Goal: Communication & Community: Answer question/provide support

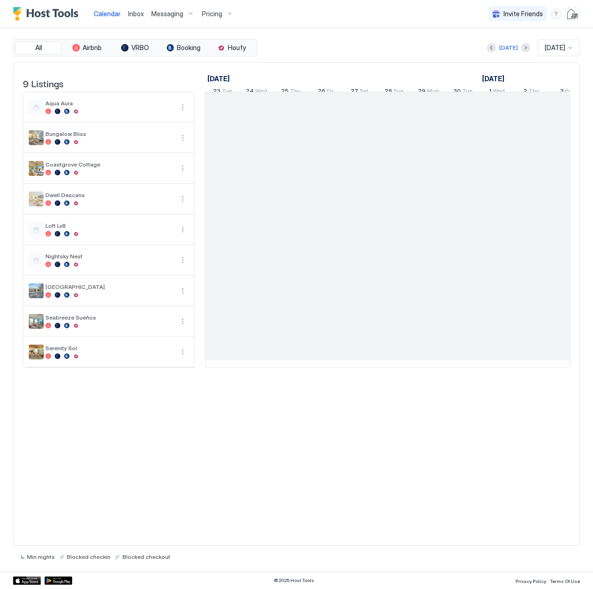
scroll to position [0, 515]
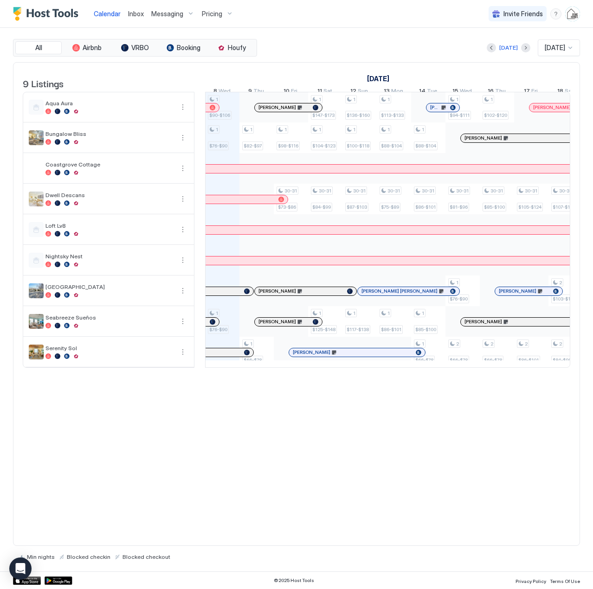
drag, startPoint x: 550, startPoint y: 114, endPoint x: 552, endPoint y: 98, distance: 15.9
click at [550, 111] on div at bounding box center [549, 107] width 7 height 7
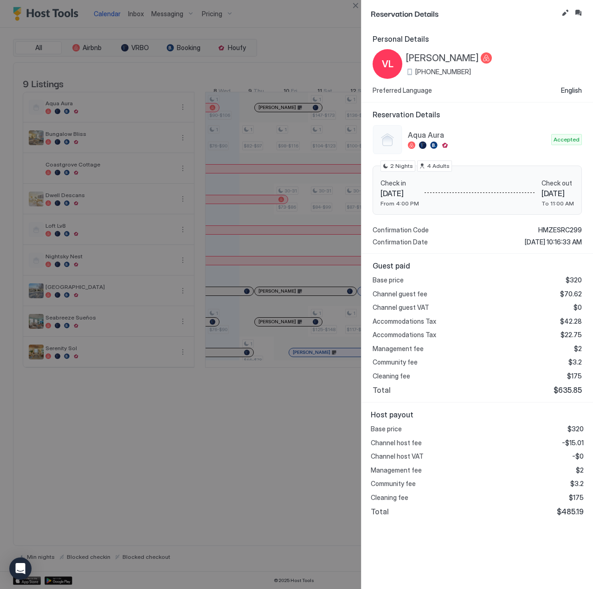
click at [585, 12] on div "Reservation Details" at bounding box center [476, 13] width 231 height 27
click at [576, 12] on button "Inbox" at bounding box center [577, 12] width 11 height 11
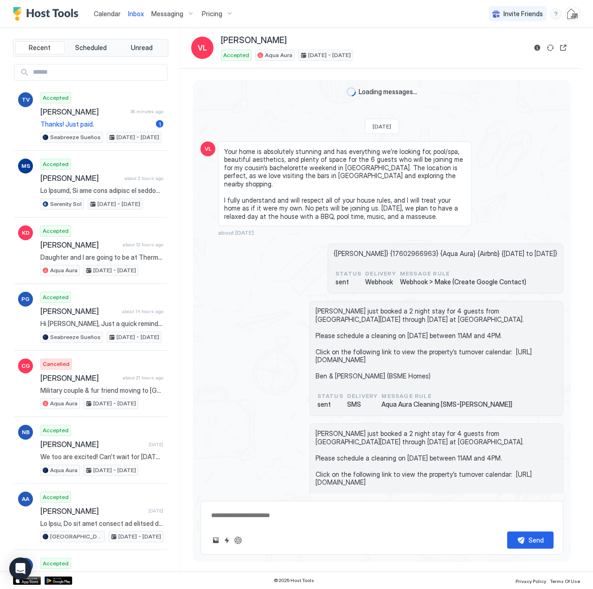
scroll to position [301, 0]
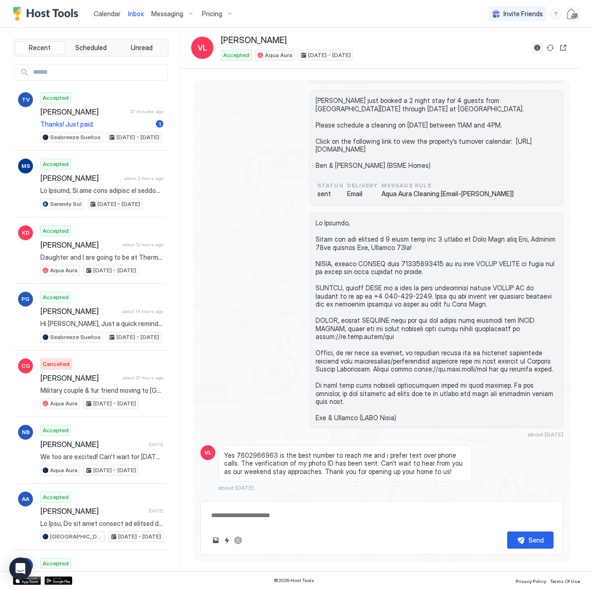
click at [538, 48] on button "Reservation information" at bounding box center [536, 47] width 11 height 11
type textarea "*"
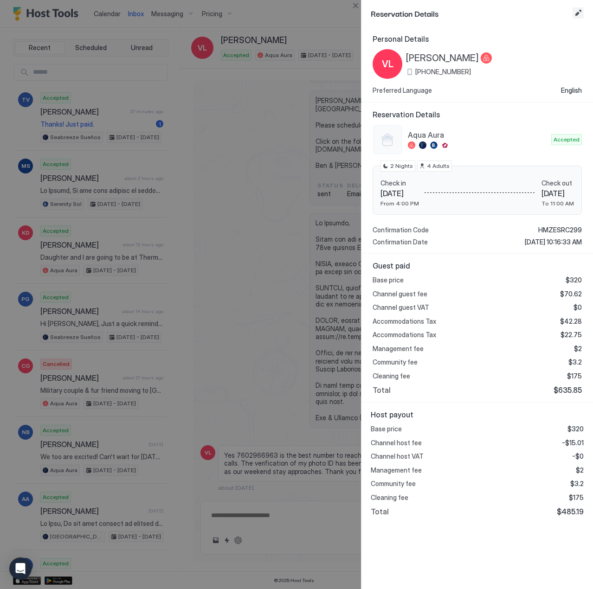
click at [574, 14] on button "Edit reservation" at bounding box center [577, 12] width 11 height 11
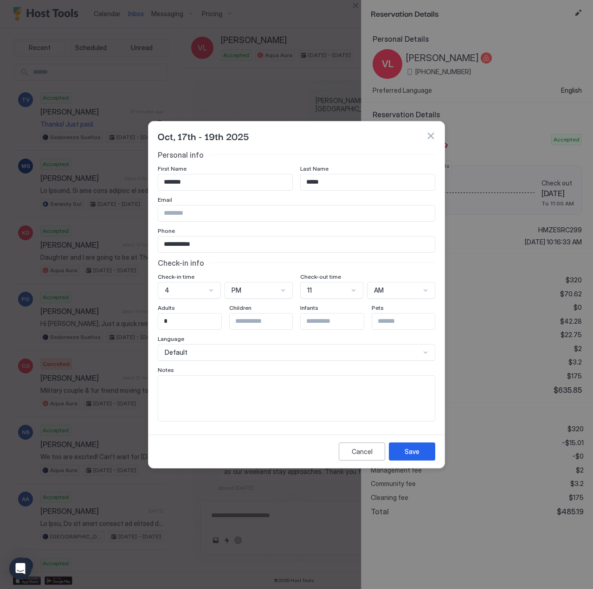
click at [224, 393] on textarea "Input Field" at bounding box center [296, 398] width 276 height 45
type textarea "**********"
click at [425, 459] on button "Save" at bounding box center [412, 451] width 46 height 18
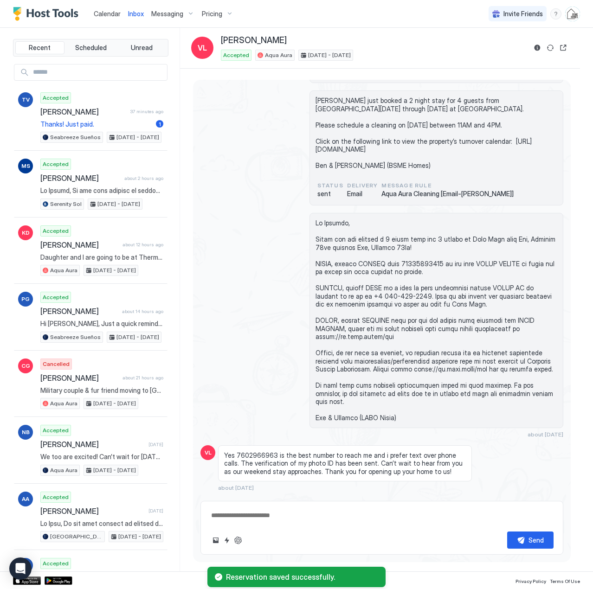
click at [116, 12] on span "Calendar" at bounding box center [107, 14] width 27 height 8
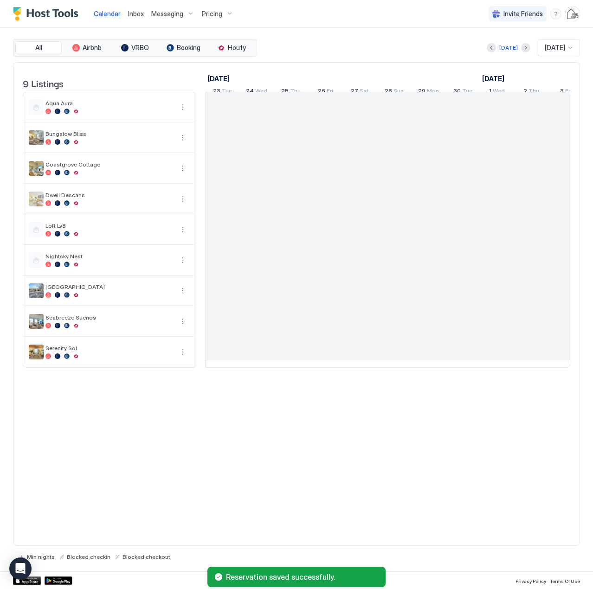
scroll to position [0, 515]
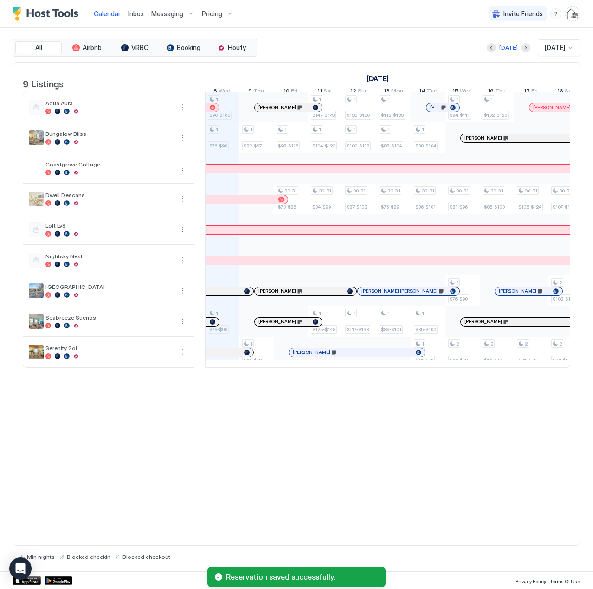
click at [135, 13] on span "Inbox" at bounding box center [136, 14] width 16 height 8
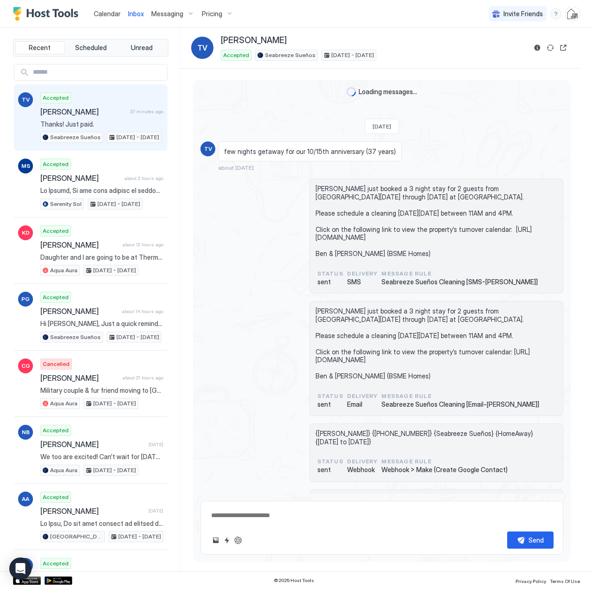
scroll to position [481, 0]
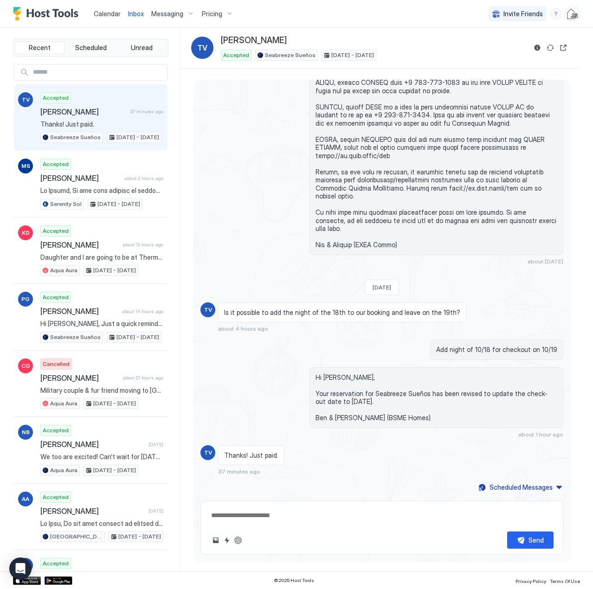
type textarea "*"
